Goal: Check status

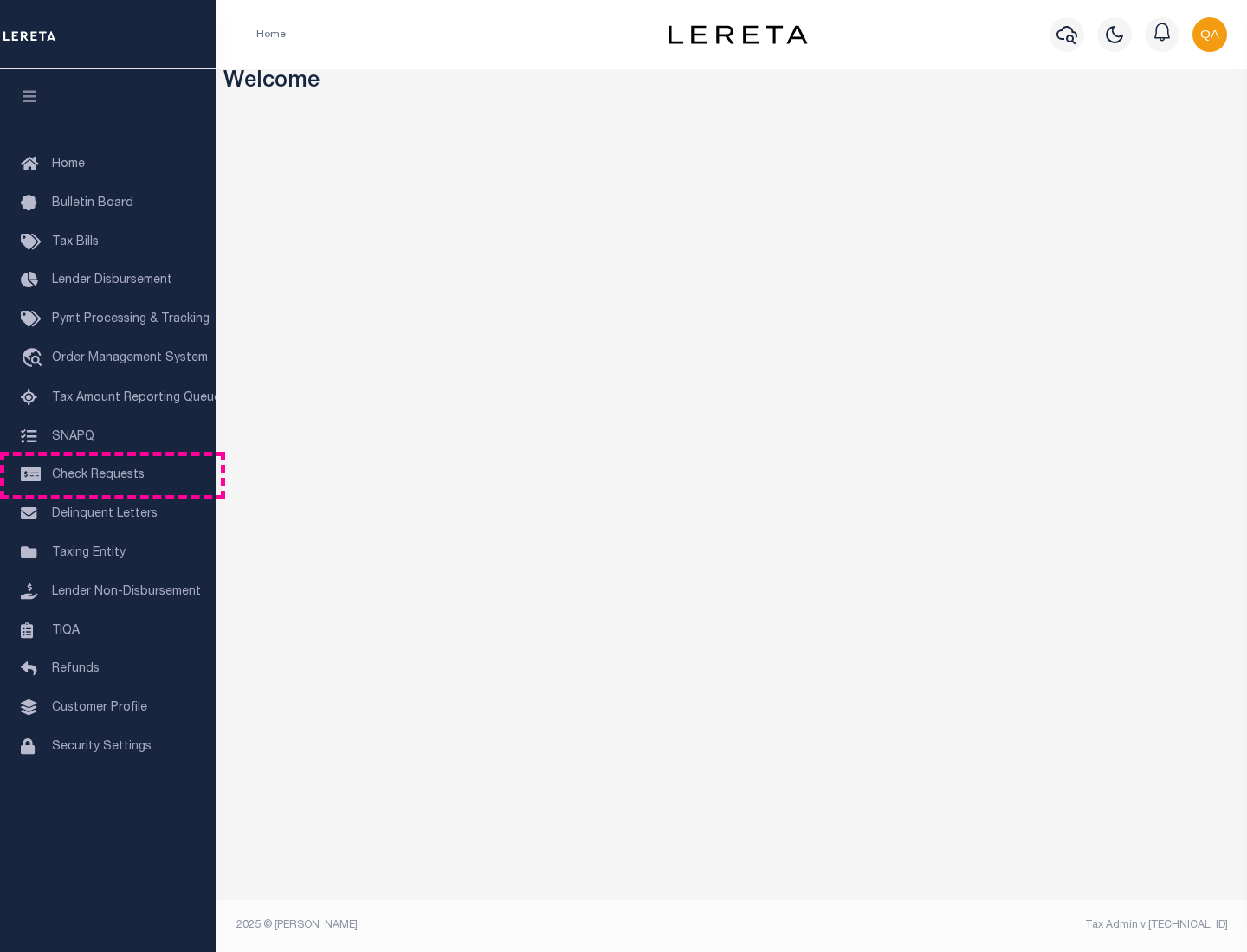
click at [108, 475] on span "Check Requests" at bounding box center [98, 475] width 92 height 12
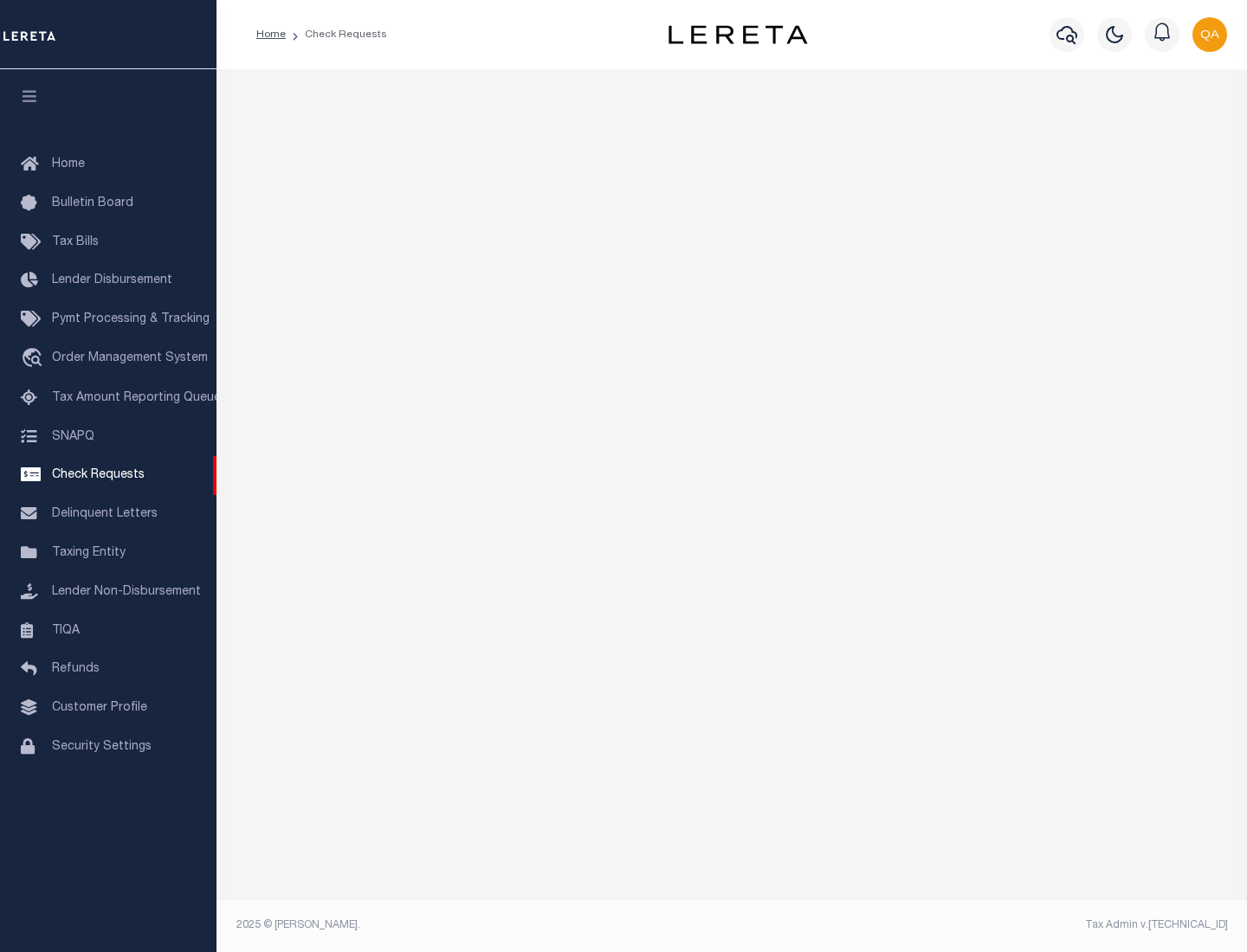
select select "50"
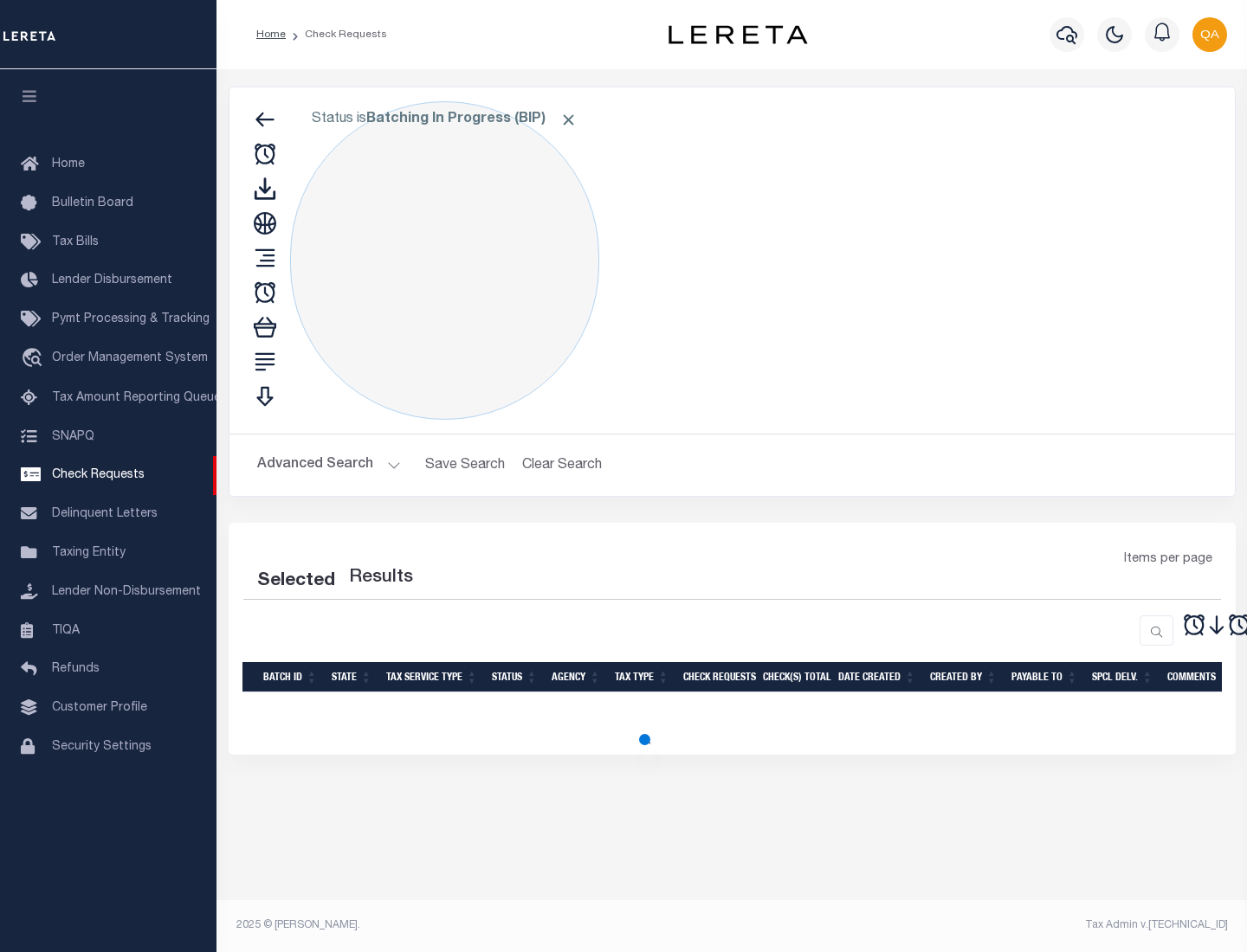
select select "50"
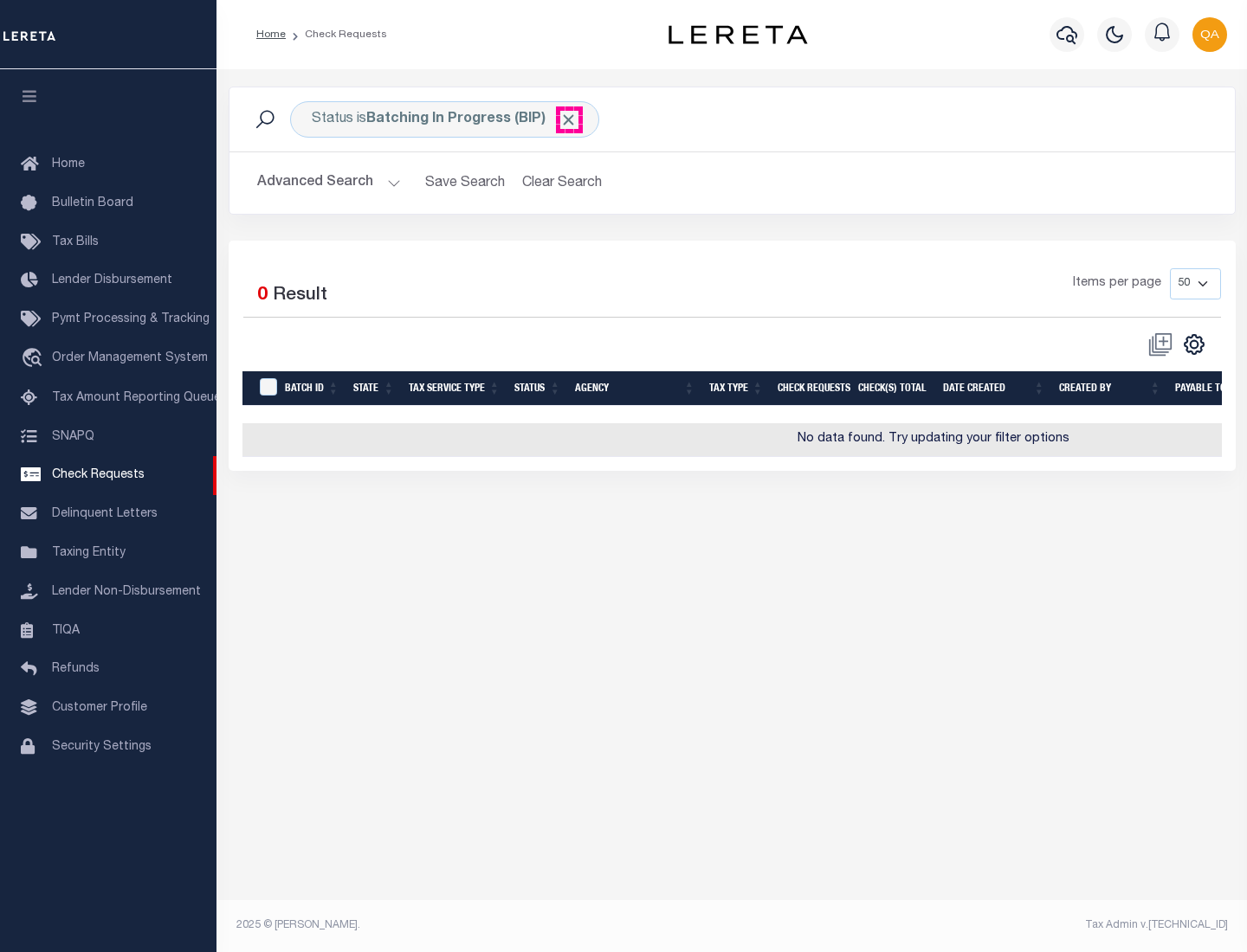
click at [568, 120] on span "Click to Remove" at bounding box center [567, 120] width 18 height 18
